Goal: Obtain resource: Obtain resource

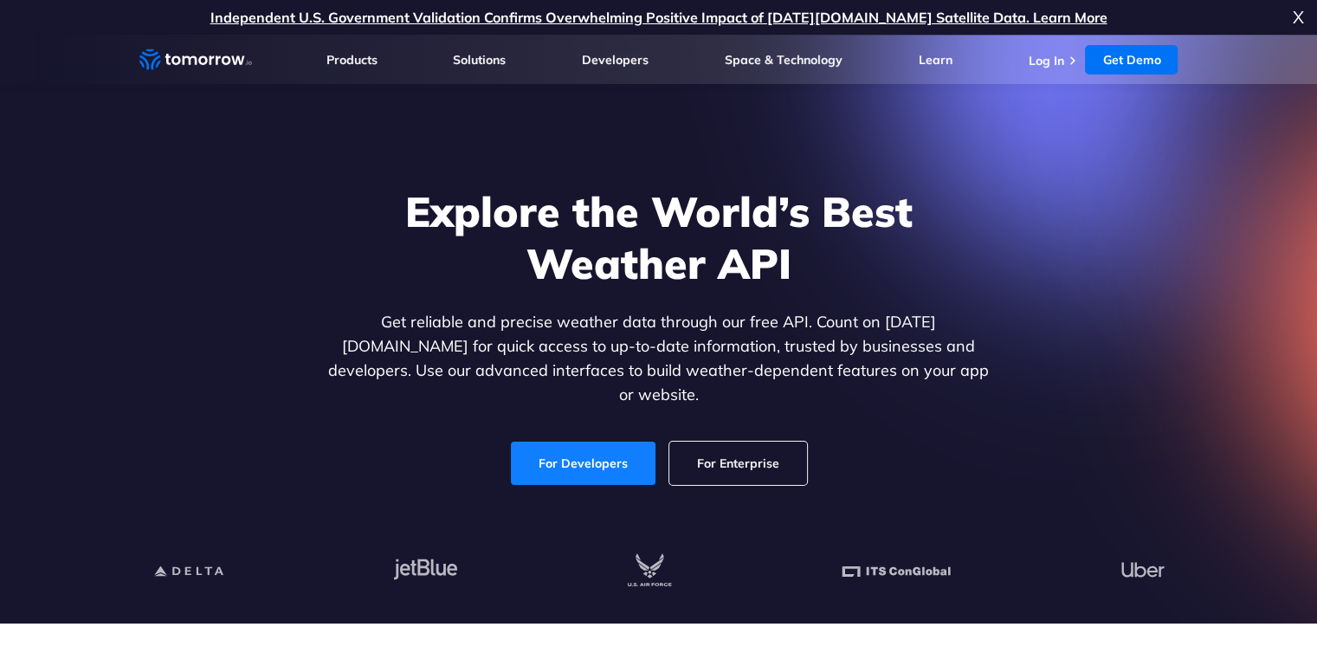
click at [597, 462] on link "For Developers" at bounding box center [583, 463] width 145 height 43
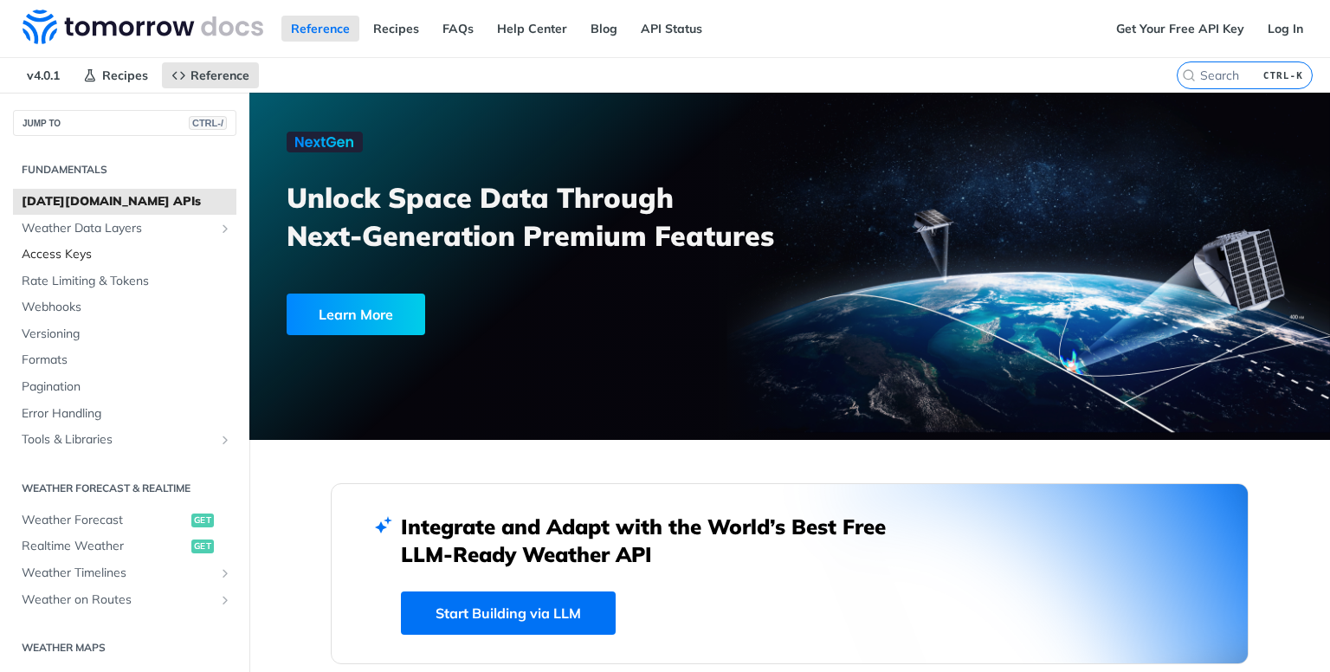
click at [76, 250] on span "Access Keys" at bounding box center [127, 254] width 210 height 17
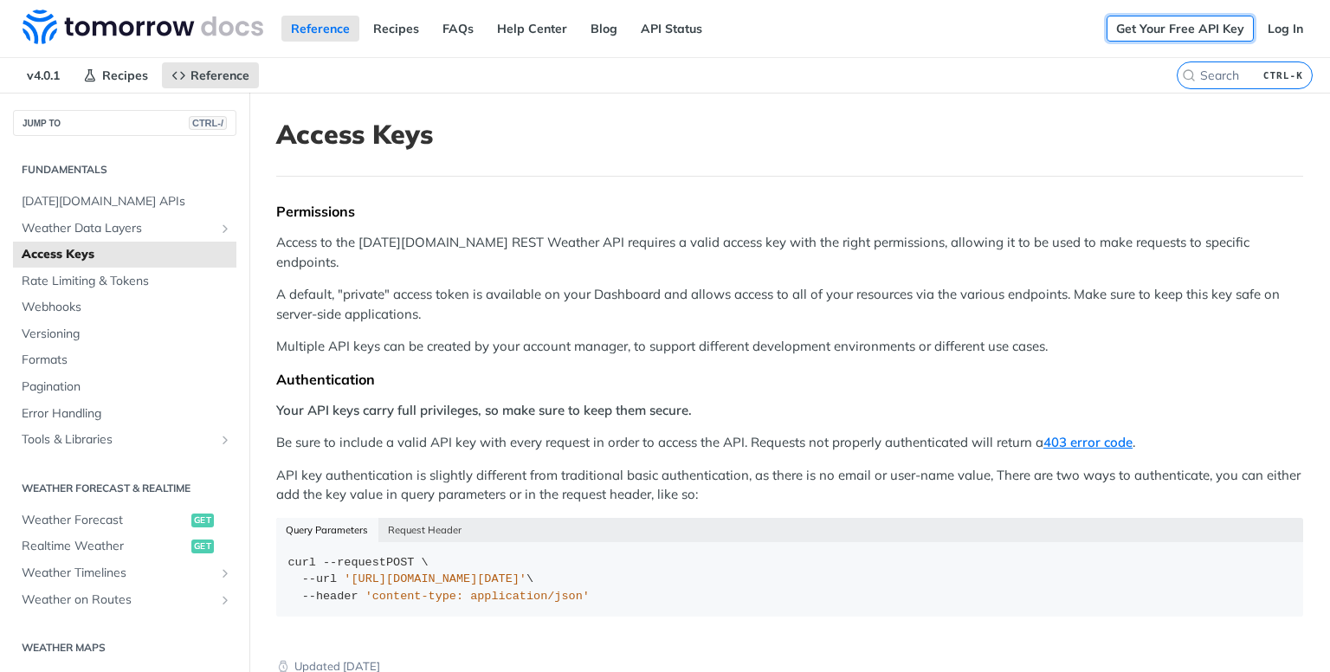
click at [1184, 18] on link "Get Your Free API Key" at bounding box center [1180, 29] width 147 height 26
click at [1262, 29] on link "Log In" at bounding box center [1285, 29] width 55 height 26
